Goal: Contribute content: Contribute content

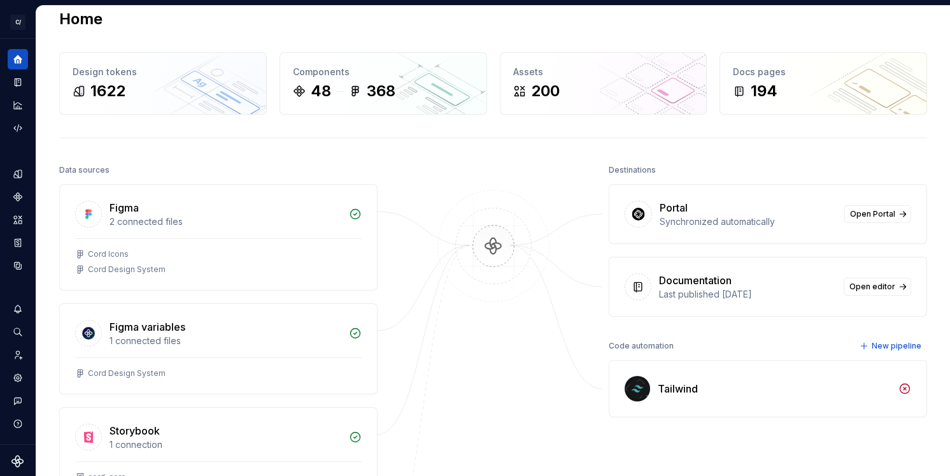
scroll to position [21, 0]
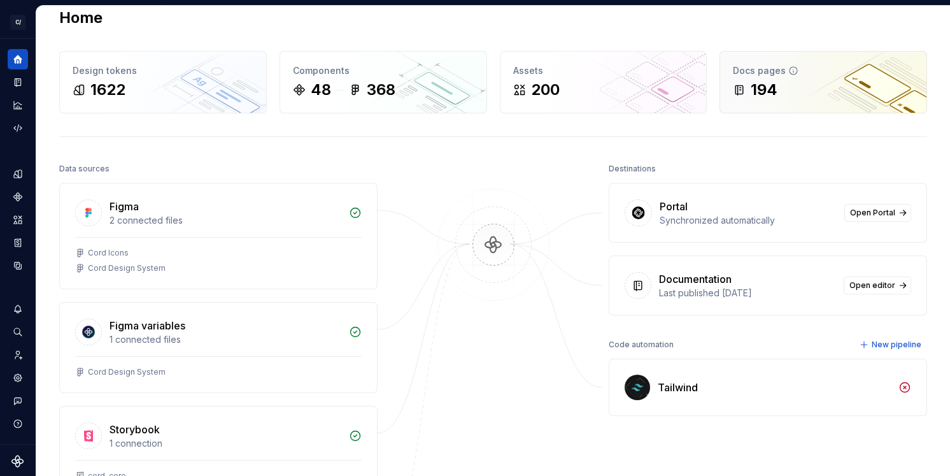
click at [760, 76] on div "Docs pages" at bounding box center [823, 70] width 181 height 13
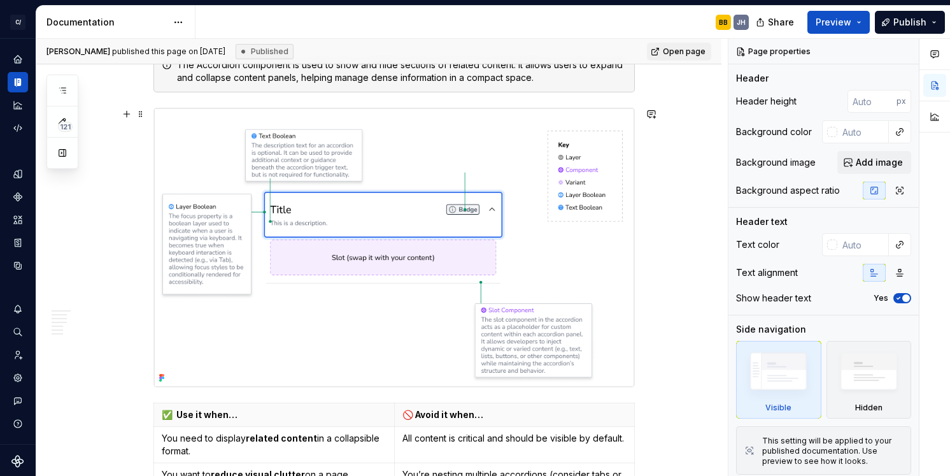
scroll to position [444, 0]
click at [860, 18] on button "Preview" at bounding box center [838, 22] width 62 height 23
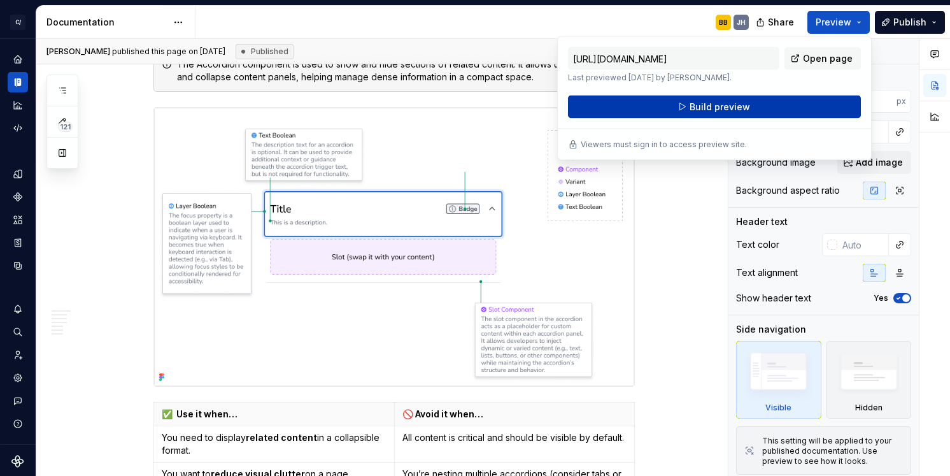
click at [737, 104] on span "Build preview" at bounding box center [720, 107] width 60 height 13
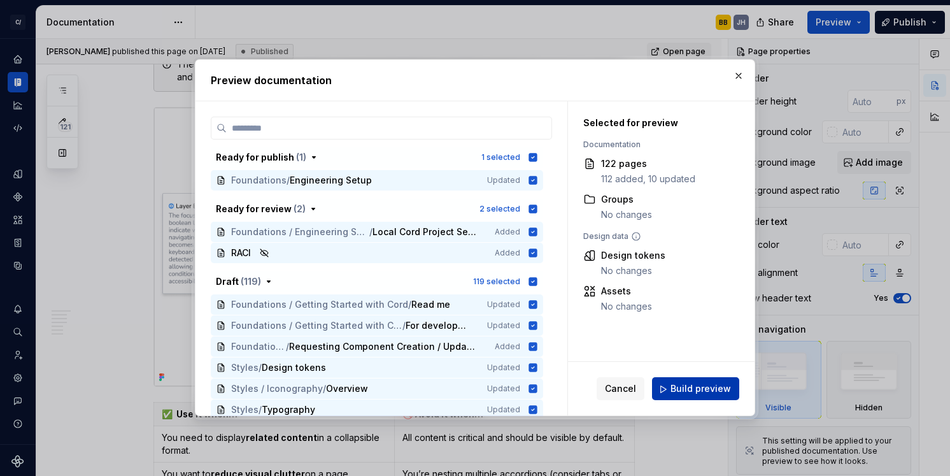
click at [696, 391] on span "Build preview" at bounding box center [701, 389] width 60 height 13
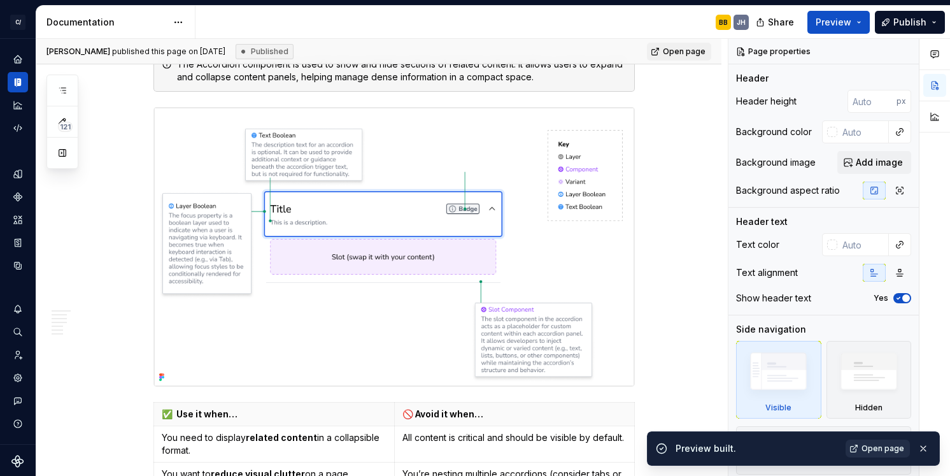
click at [871, 446] on span "Open page" at bounding box center [883, 448] width 43 height 10
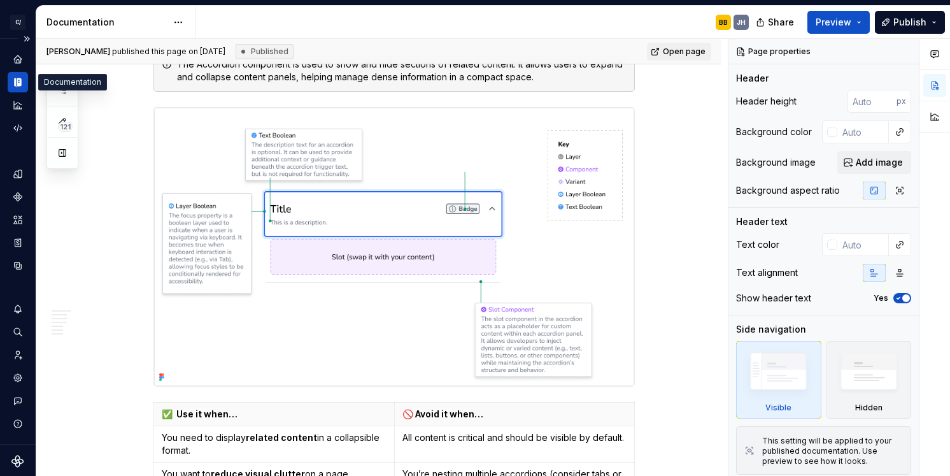
click at [20, 78] on icon "Documentation" at bounding box center [19, 82] width 4 height 8
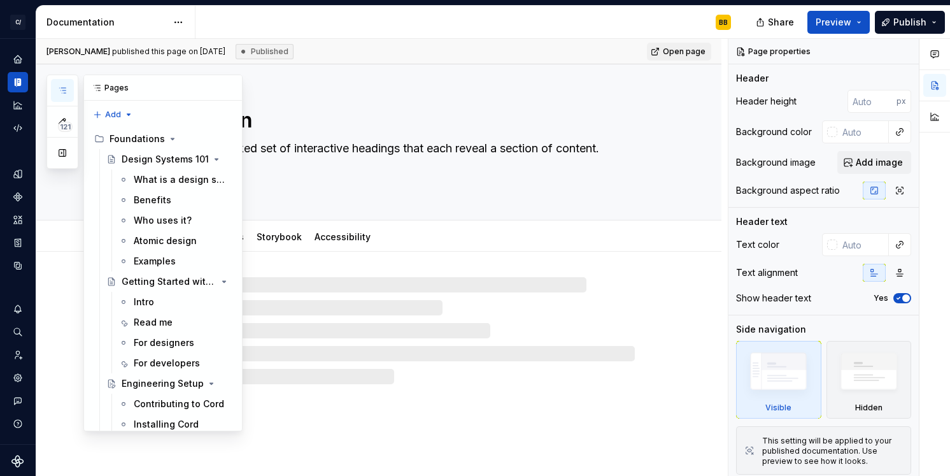
click at [59, 89] on icon "button" at bounding box center [62, 90] width 10 height 10
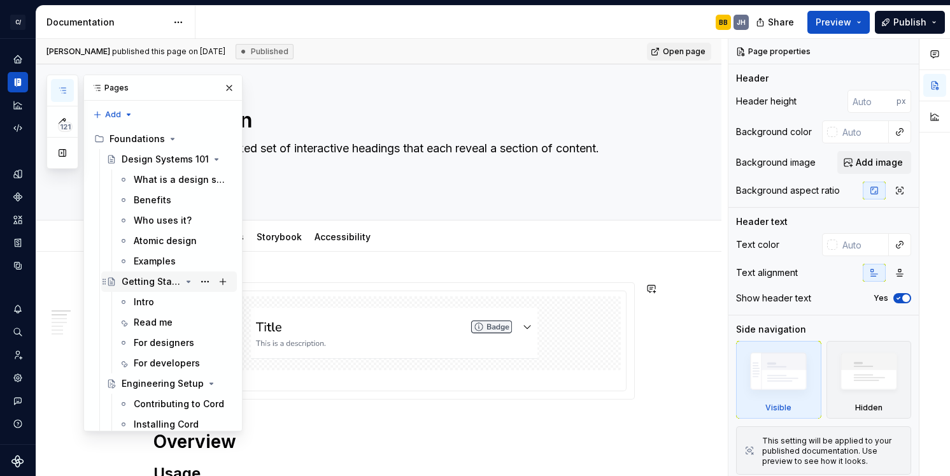
click at [154, 283] on div "Getting Started with Cord" at bounding box center [151, 281] width 59 height 13
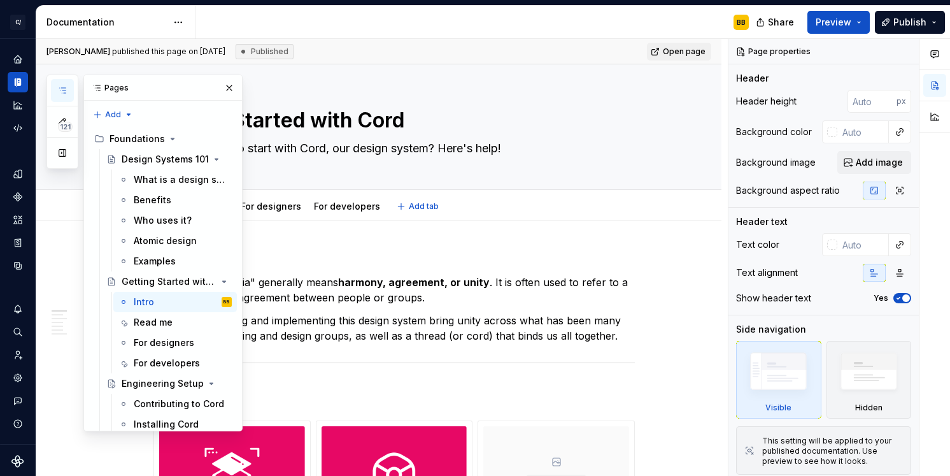
click at [539, 194] on div "Intro Read me For designers For developers Add tab" at bounding box center [394, 206] width 497 height 28
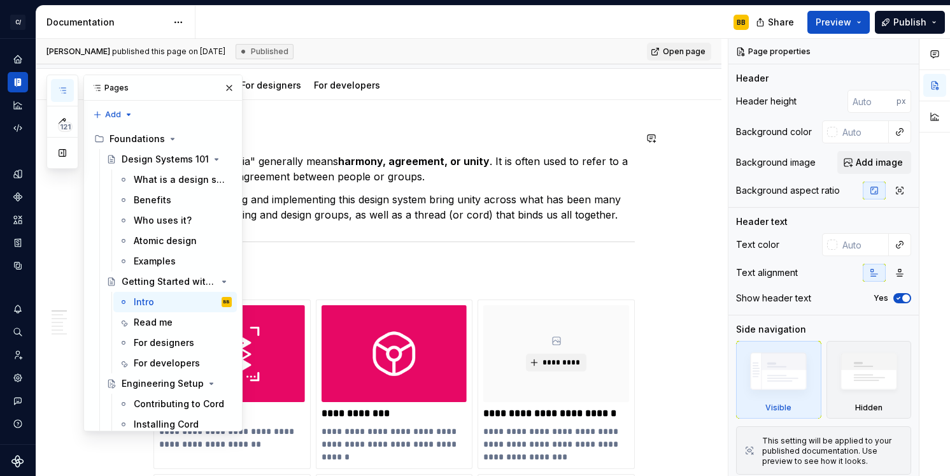
scroll to position [124, 0]
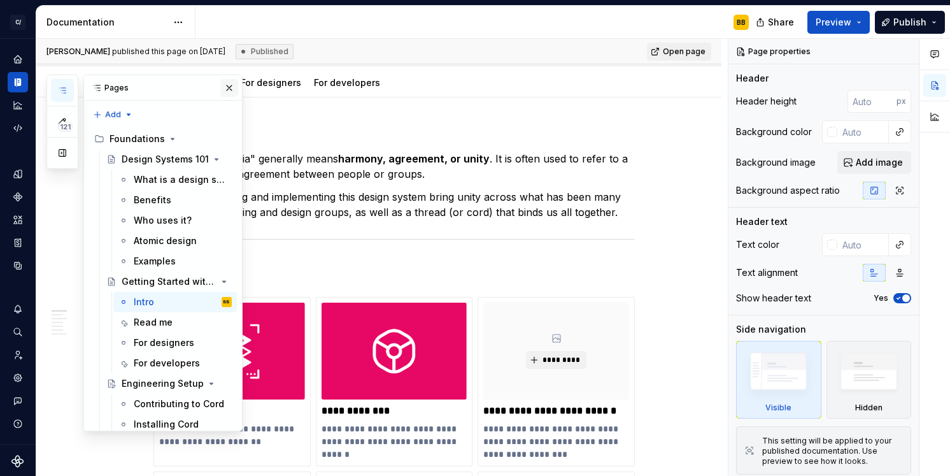
click at [221, 85] on button "button" at bounding box center [229, 88] width 18 height 18
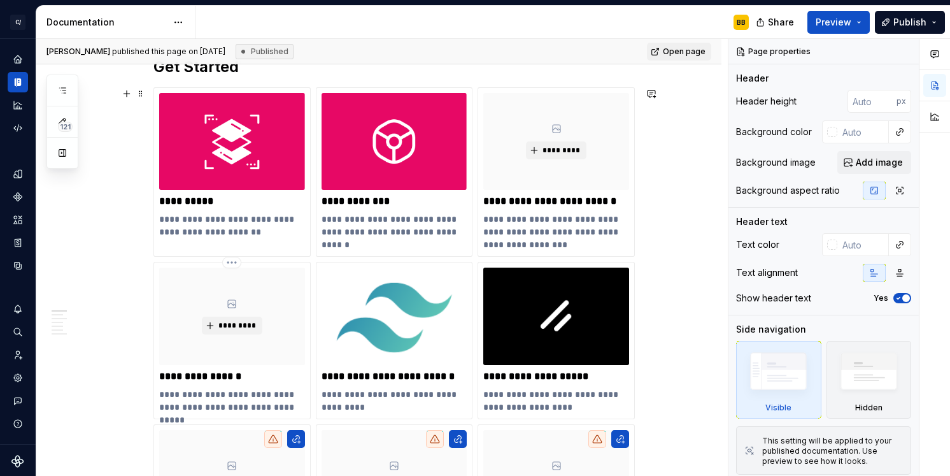
scroll to position [310, 0]
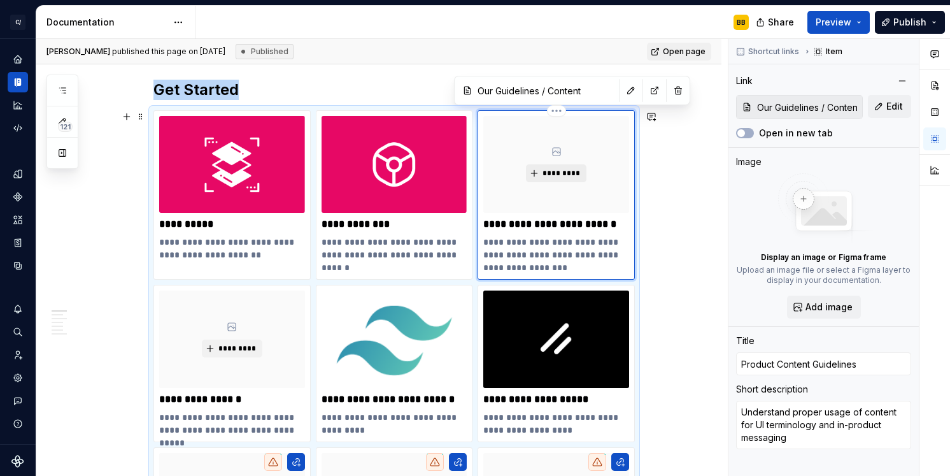
click at [566, 174] on span "*********" at bounding box center [561, 173] width 39 height 10
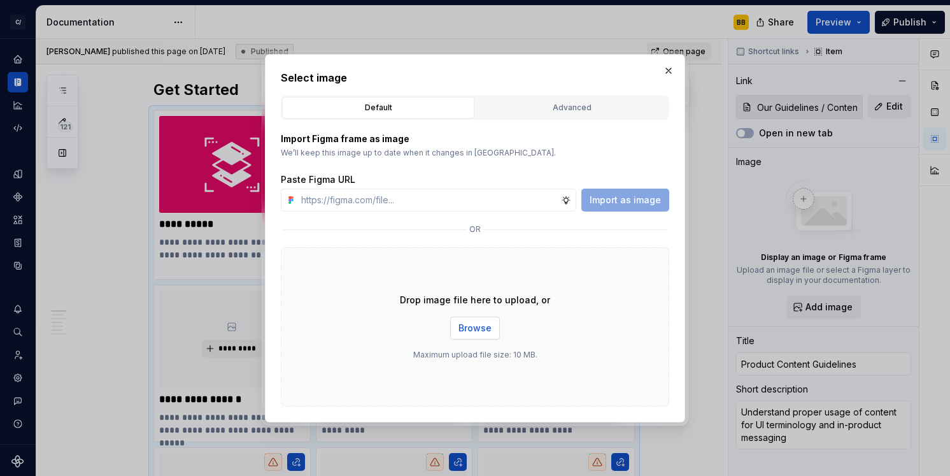
click at [472, 326] on span "Browse" at bounding box center [474, 328] width 33 height 13
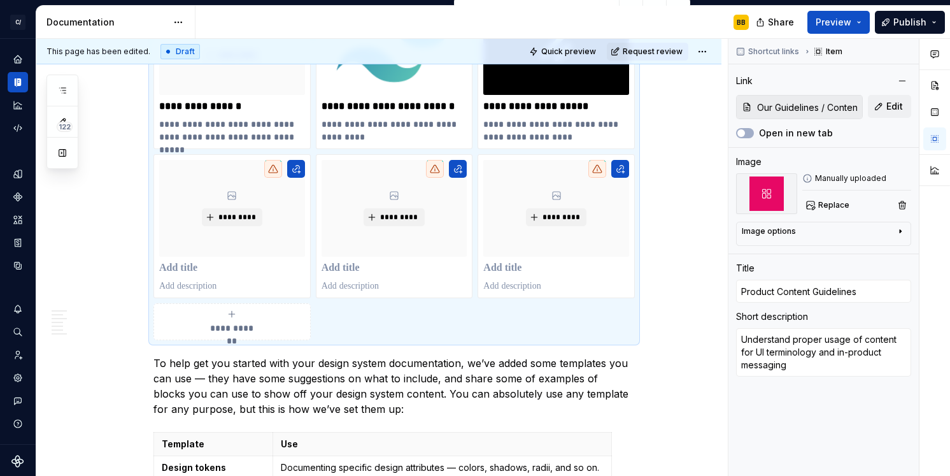
scroll to position [606, 0]
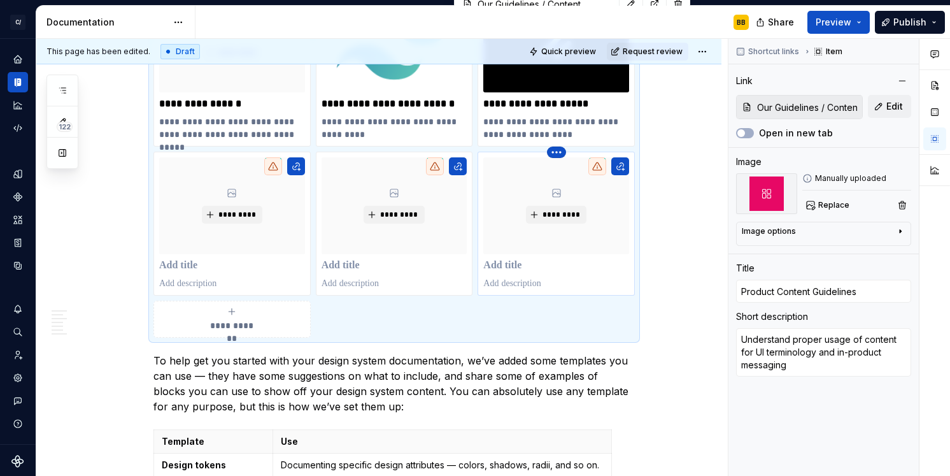
click at [560, 153] on html "C/ Cord BB Design system data Documentation BB Share Preview Publish 122 Pages …" at bounding box center [475, 238] width 950 height 476
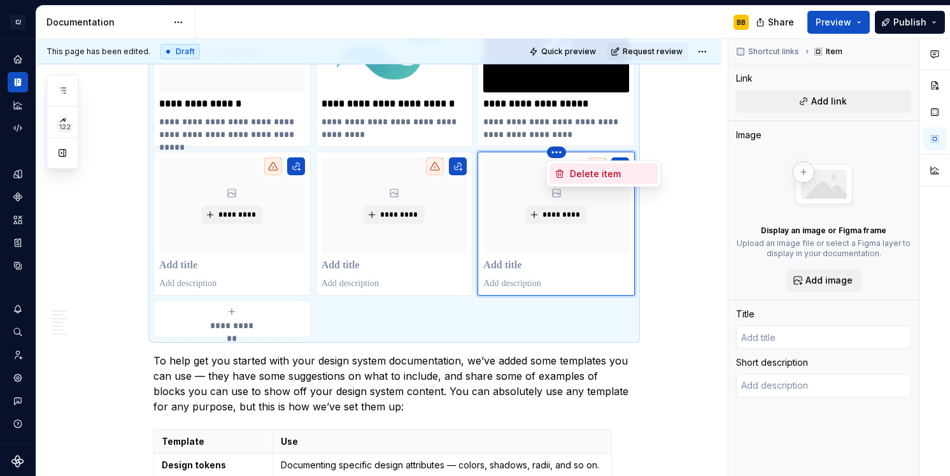
click at [569, 176] on div "Delete item" at bounding box center [604, 174] width 108 height 20
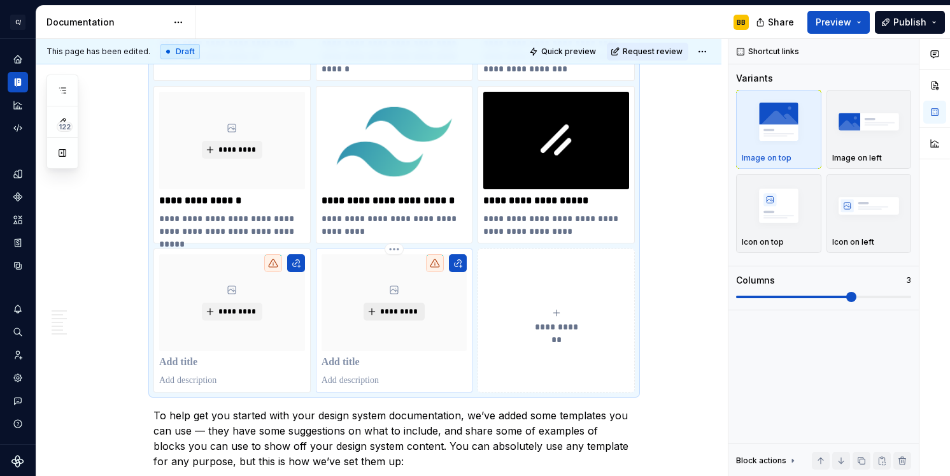
scroll to position [510, 0]
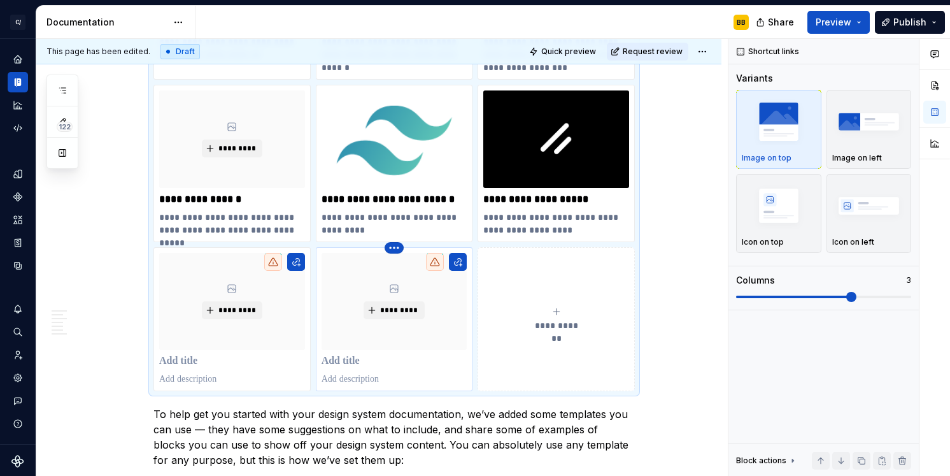
click at [394, 252] on html "C/ Cord BB Design system data Documentation BB Share Preview Publish 122 Pages …" at bounding box center [475, 238] width 950 height 476
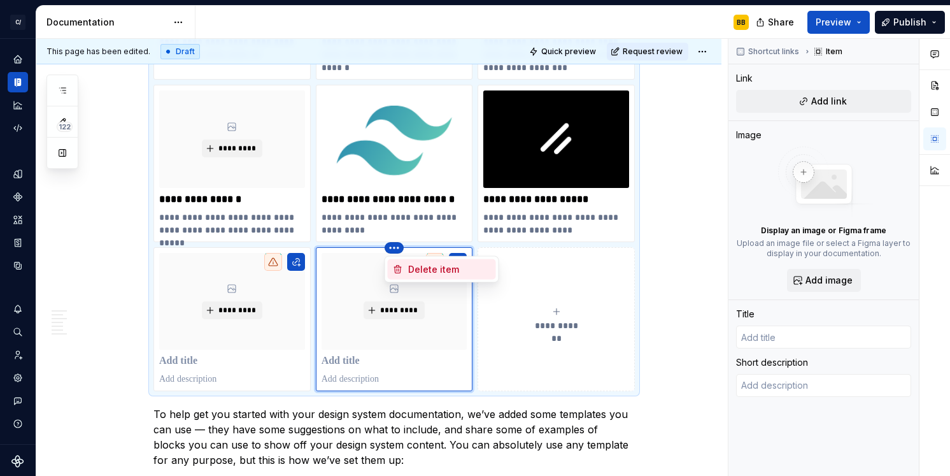
click at [408, 274] on div "Delete item" at bounding box center [449, 269] width 83 height 13
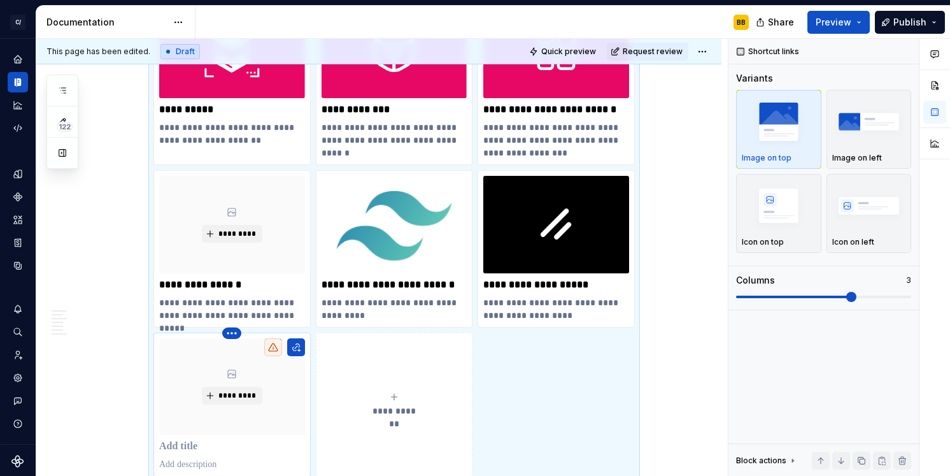
click at [230, 335] on html "C/ Cord BB Design system data Documentation BB Share Preview Publish 122 Pages …" at bounding box center [475, 238] width 950 height 476
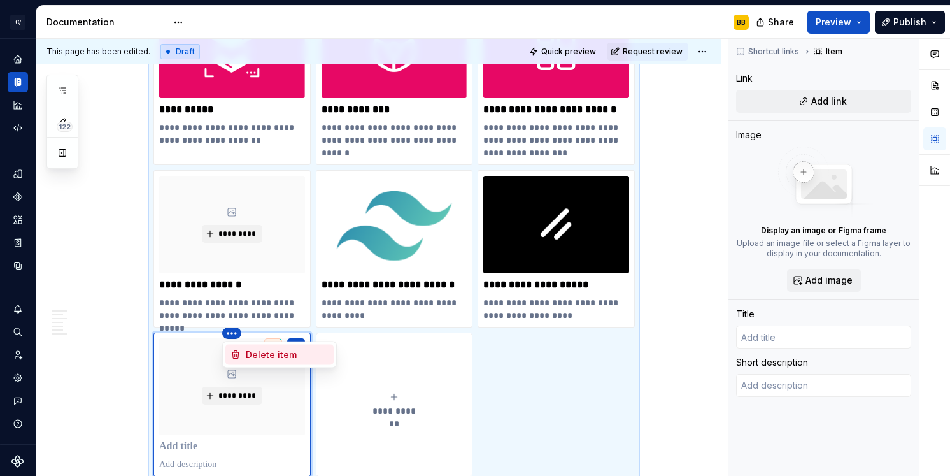
click at [237, 355] on icon at bounding box center [236, 355] width 10 height 10
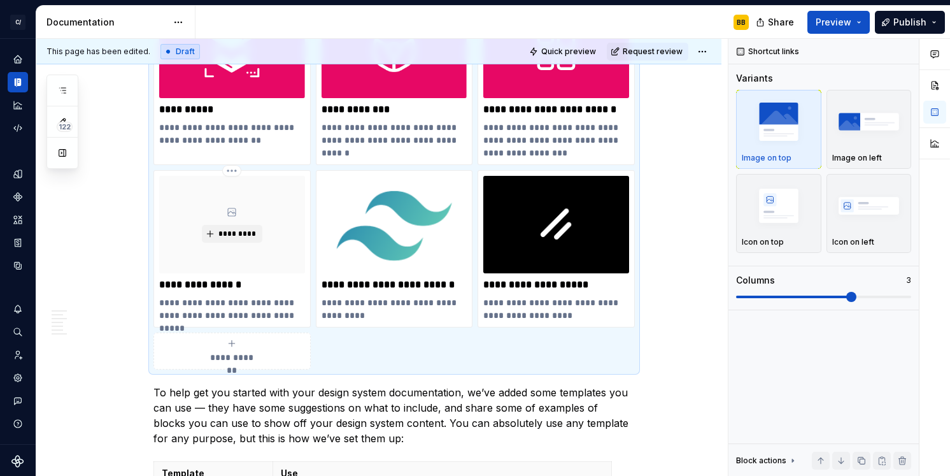
scroll to position [381, 0]
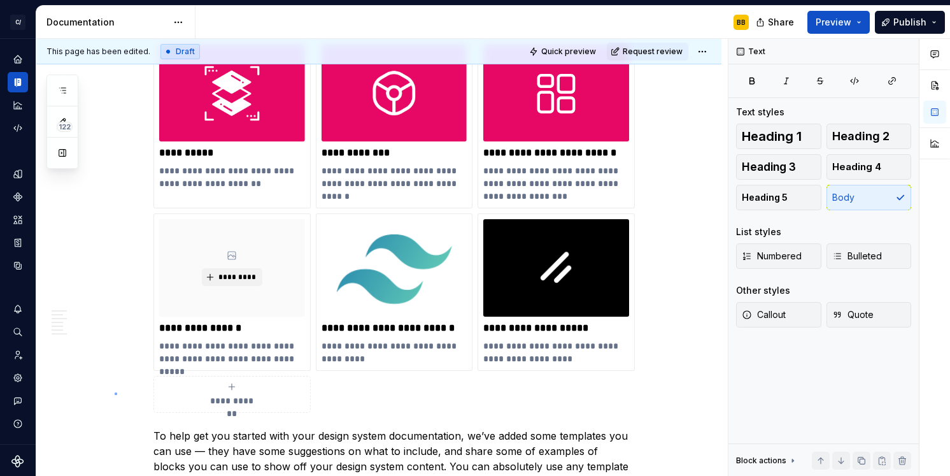
click at [115, 392] on div "**********" at bounding box center [382, 257] width 692 height 437
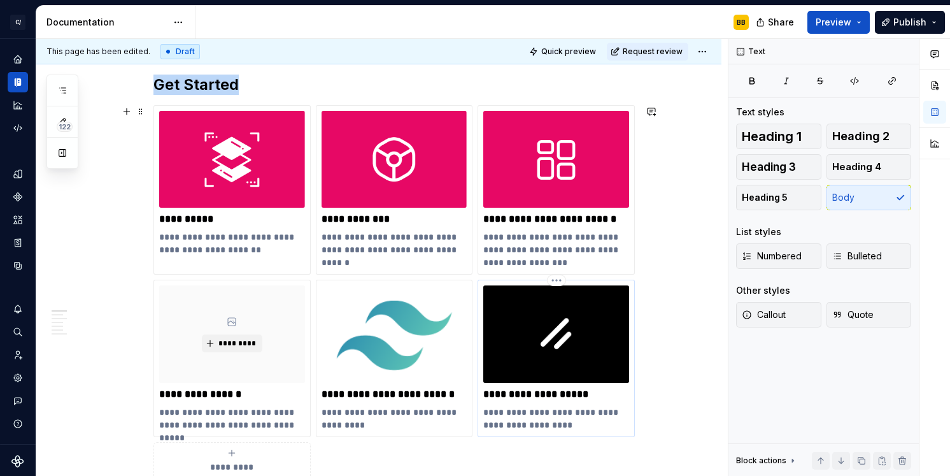
scroll to position [307, 0]
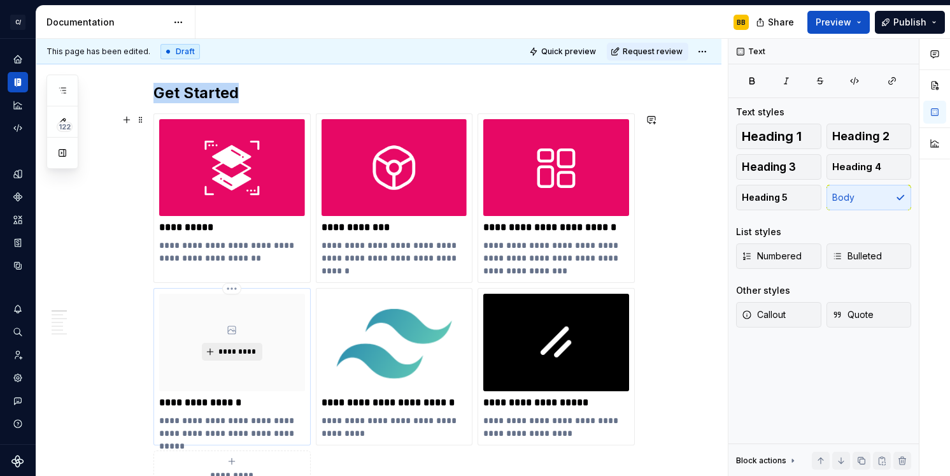
click at [227, 352] on span "*********" at bounding box center [237, 351] width 39 height 10
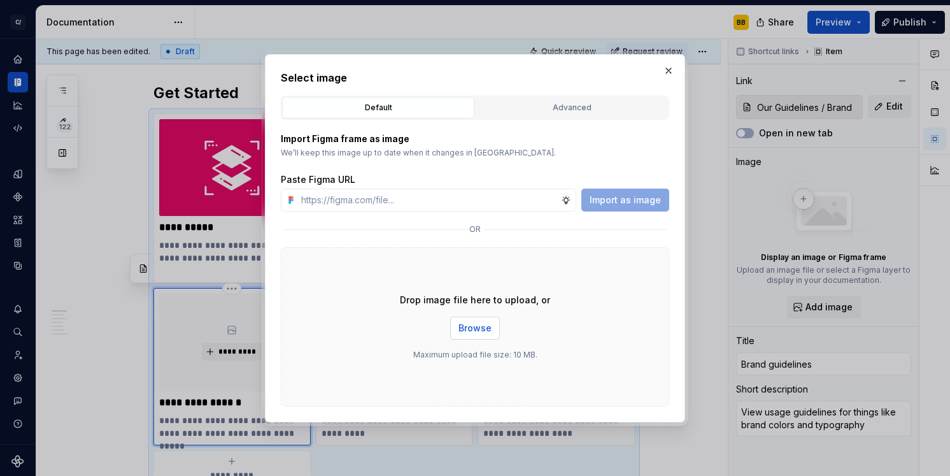
click at [478, 332] on span "Browse" at bounding box center [474, 328] width 33 height 13
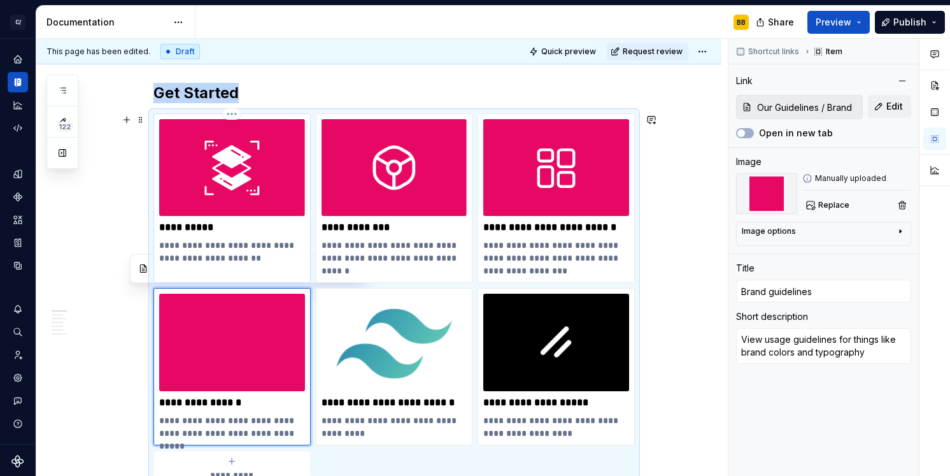
scroll to position [336, 0]
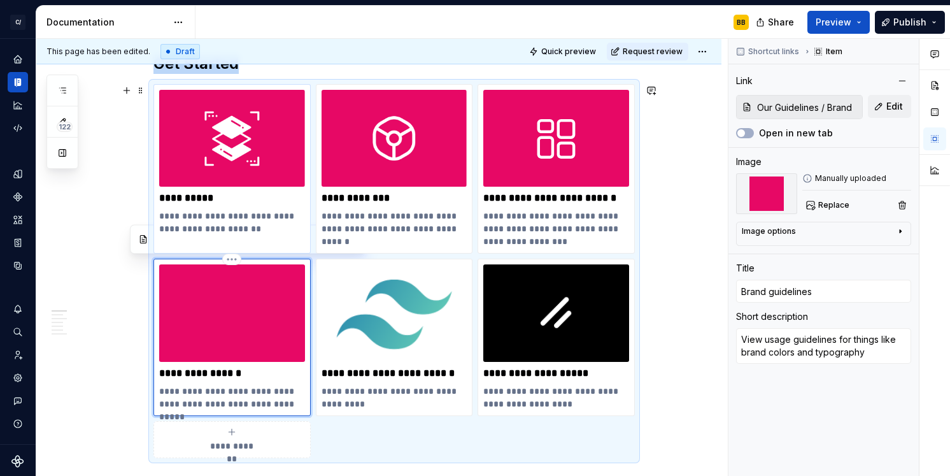
click at [213, 313] on img at bounding box center [232, 312] width 146 height 97
click at [823, 204] on span "Replace" at bounding box center [833, 205] width 31 height 10
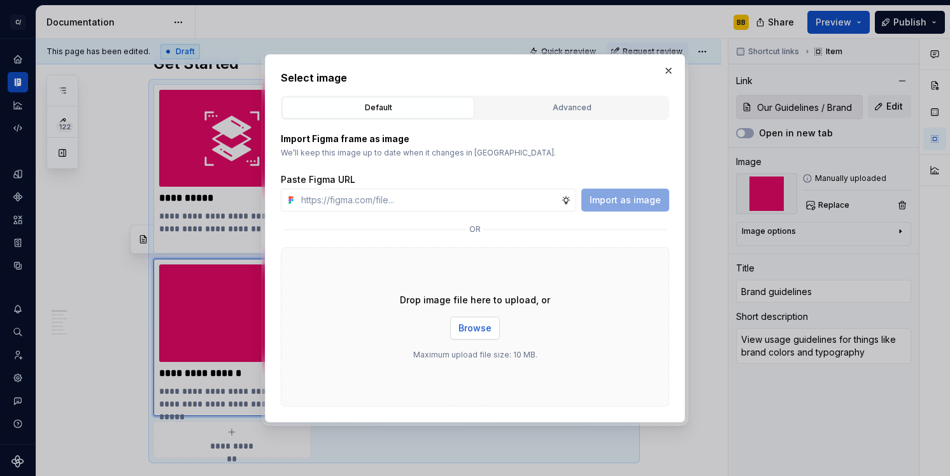
click at [471, 334] on button "Browse" at bounding box center [475, 327] width 50 height 23
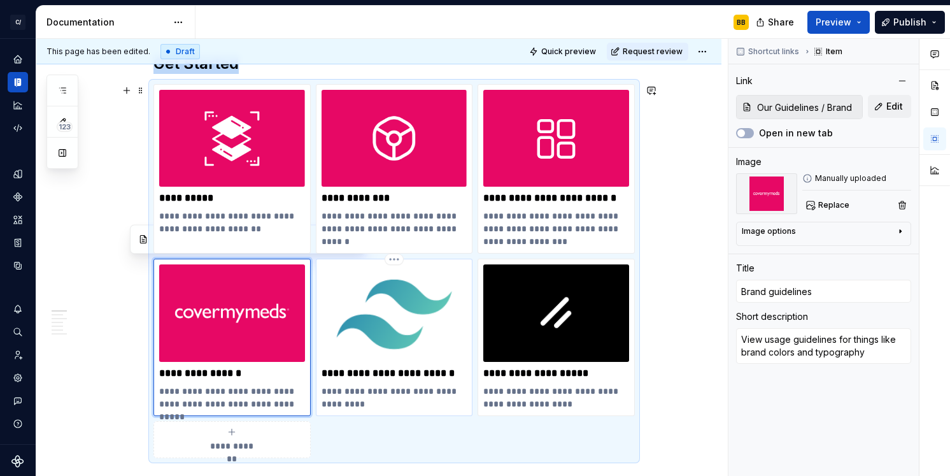
type textarea "*"
type input "Tailwind CSS Documentation"
type textarea "Link out to view Tailwind documentation"
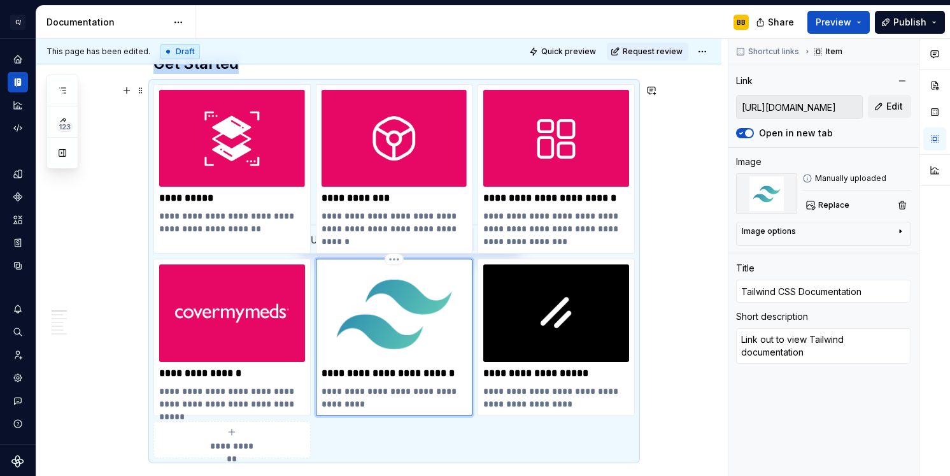
click at [376, 331] on img at bounding box center [395, 312] width 146 height 97
click at [392, 308] on img at bounding box center [395, 312] width 146 height 97
click at [837, 206] on span "Replace" at bounding box center [833, 205] width 31 height 10
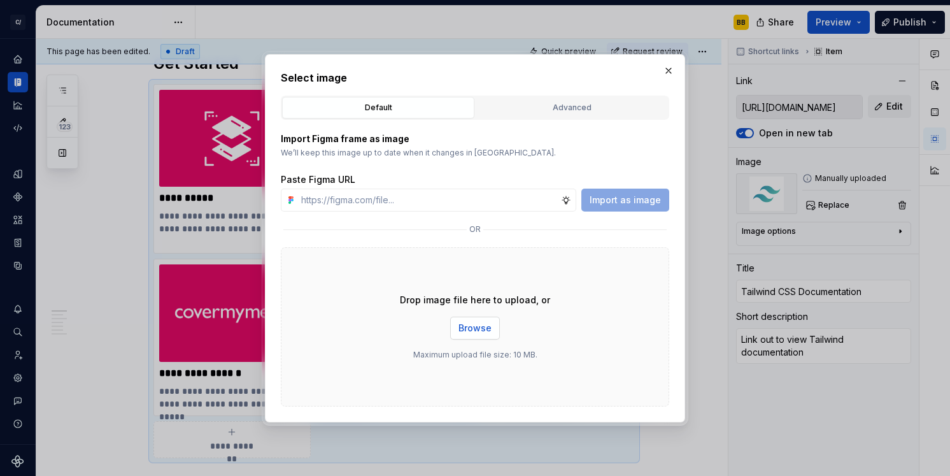
click at [474, 332] on span "Browse" at bounding box center [474, 328] width 33 height 13
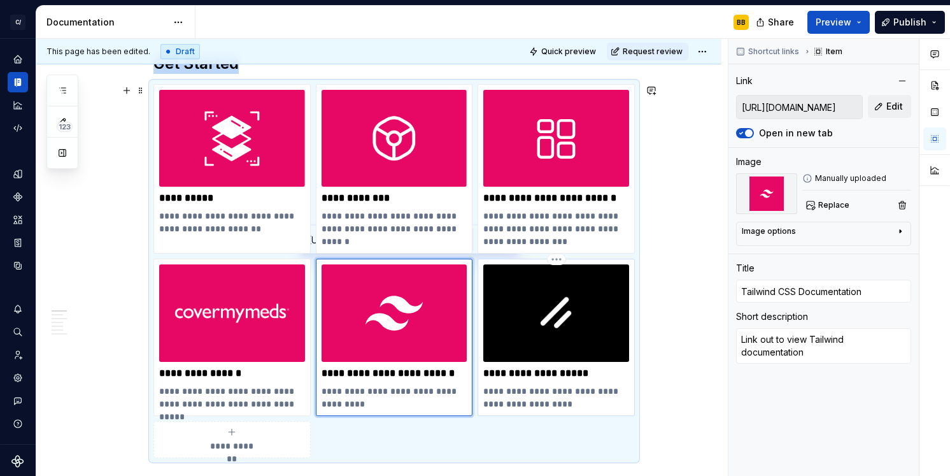
type textarea "*"
type input "shadcn Documentation"
type textarea "Link to foundational components and documentation"
type input "[URL][DOMAIN_NAME]"
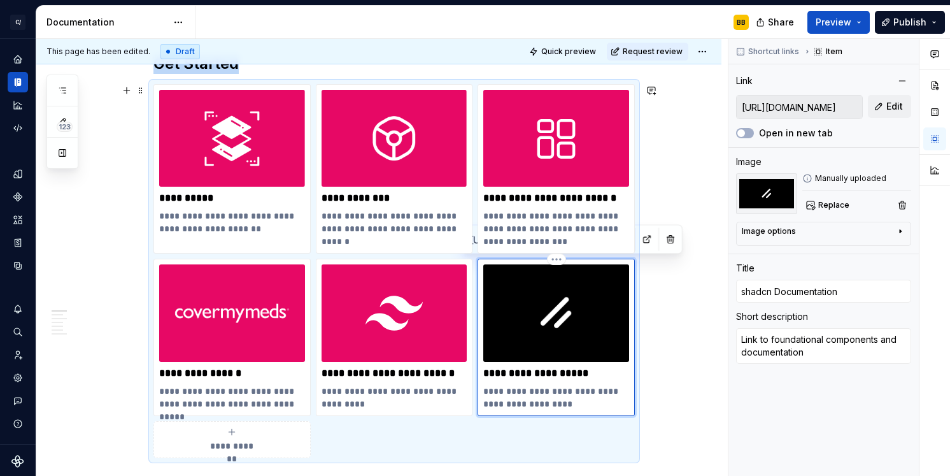
click at [583, 328] on img at bounding box center [556, 312] width 146 height 97
click at [835, 202] on span "Replace" at bounding box center [833, 205] width 31 height 10
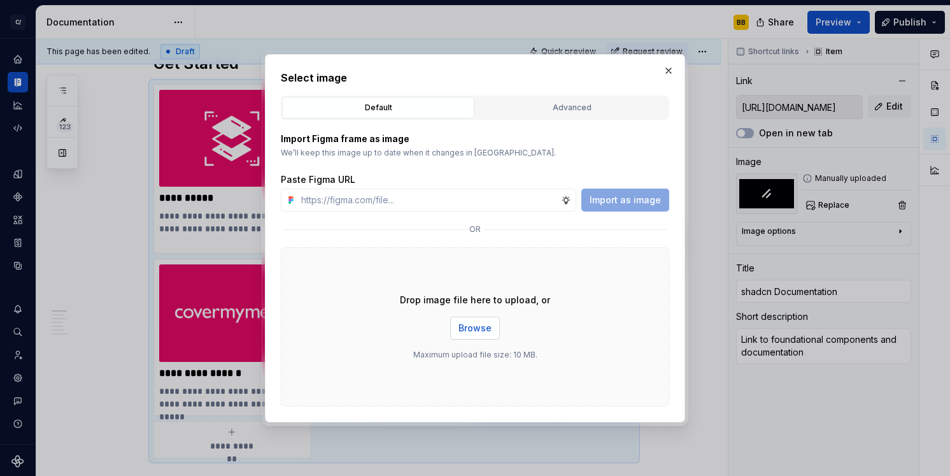
click at [480, 320] on button "Browse" at bounding box center [475, 327] width 50 height 23
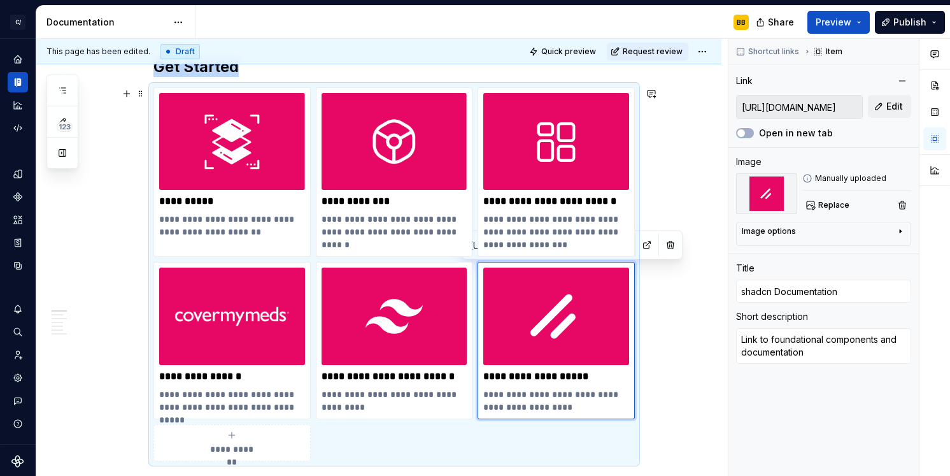
scroll to position [332, 0]
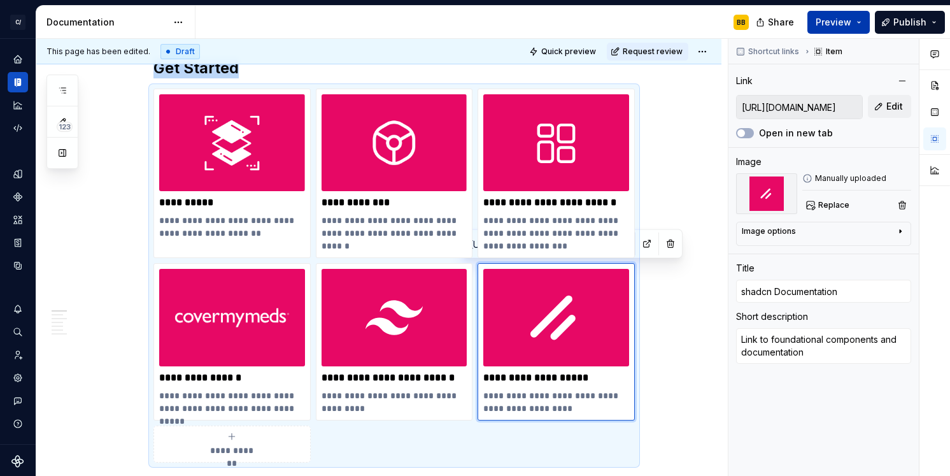
click at [835, 18] on span "Preview" at bounding box center [834, 22] width 36 height 13
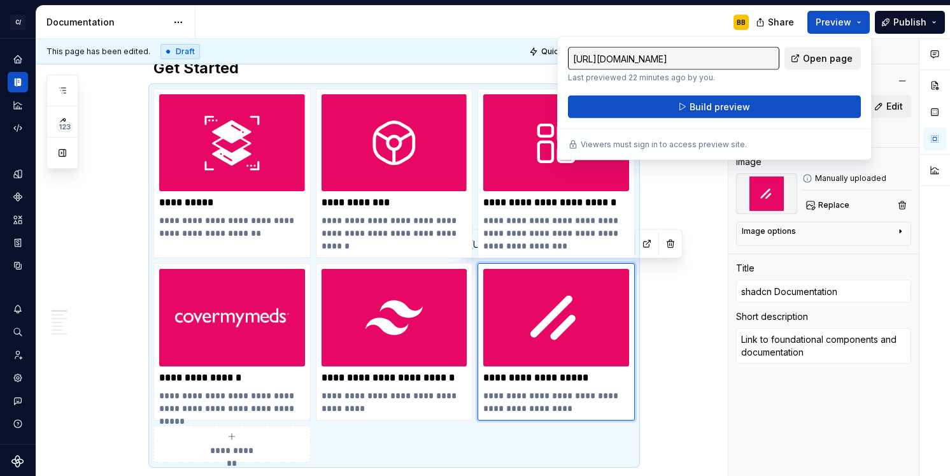
click at [844, 57] on span "Open page" at bounding box center [828, 58] width 50 height 13
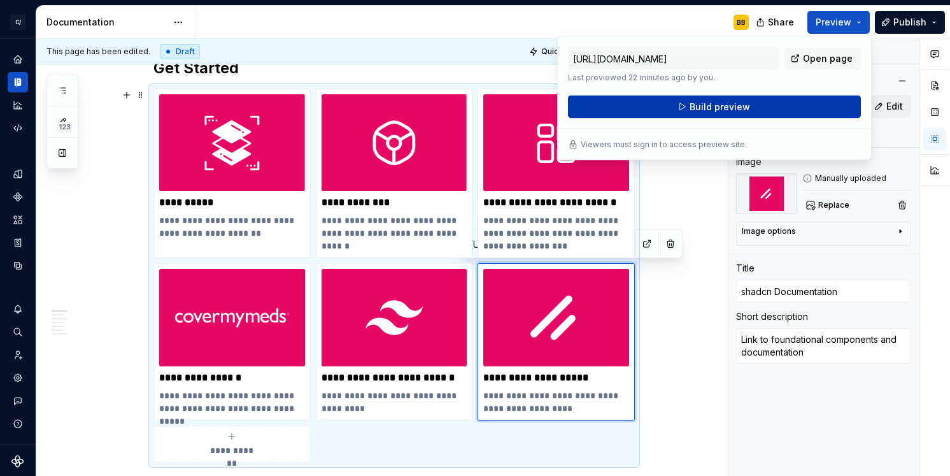
click at [641, 102] on button "Build preview" at bounding box center [714, 107] width 293 height 23
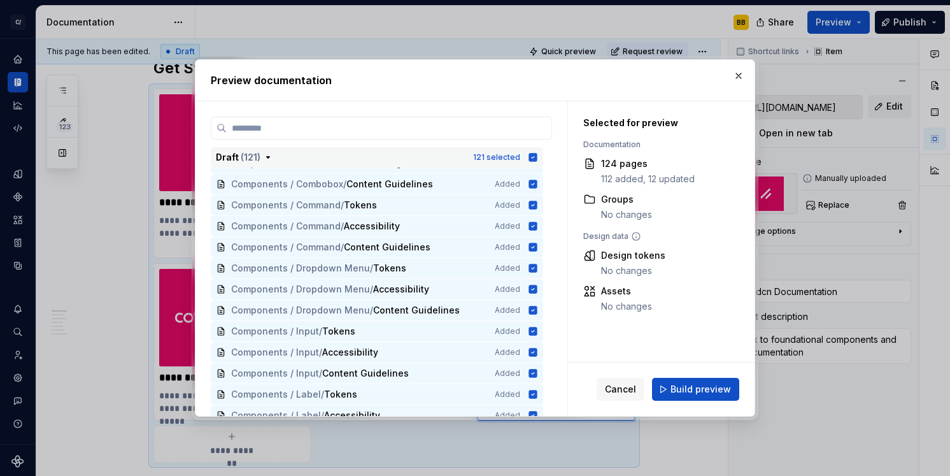
scroll to position [1226, 0]
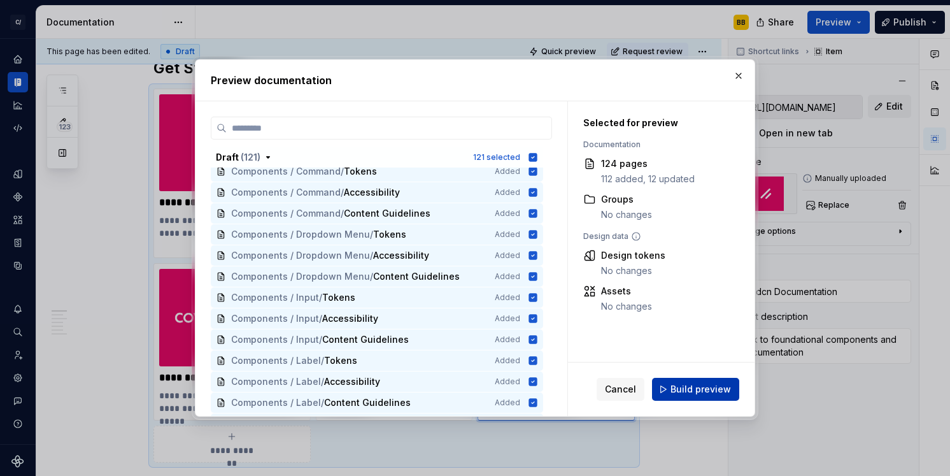
click at [706, 388] on span "Build preview" at bounding box center [701, 389] width 60 height 13
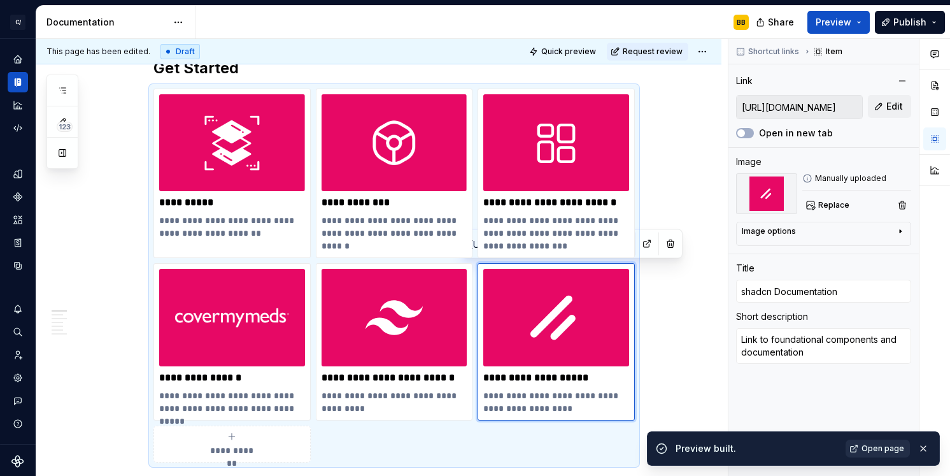
click at [880, 448] on span "Open page" at bounding box center [883, 448] width 43 height 10
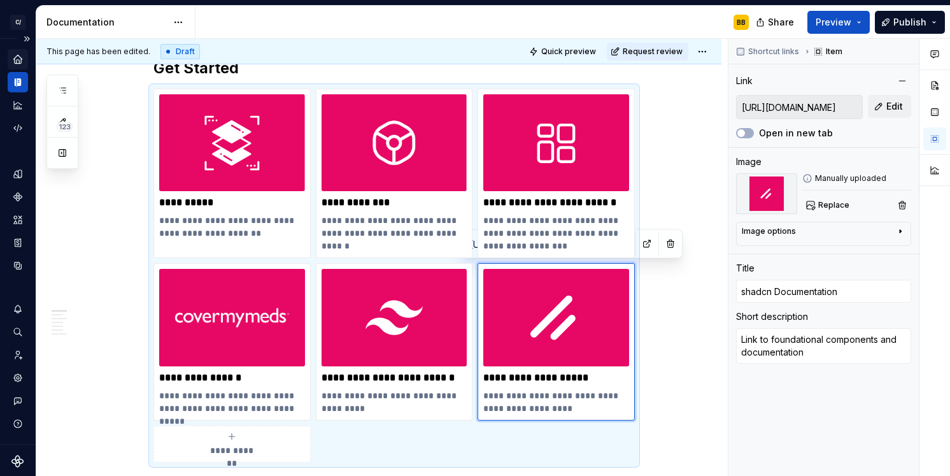
type textarea "*"
click at [17, 63] on icon "Home" at bounding box center [17, 59] width 8 height 8
